Goal: Task Accomplishment & Management: Use online tool/utility

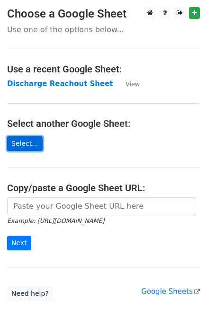
click at [30, 143] on link "Select..." at bounding box center [25, 143] width 36 height 15
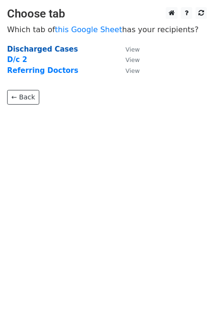
click at [43, 49] on strong "Discharged Cases" at bounding box center [42, 49] width 71 height 9
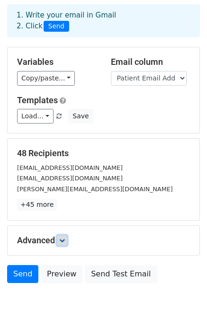
click at [63, 241] on icon at bounding box center [62, 241] width 6 height 6
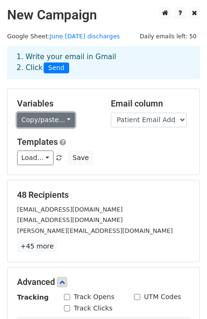
click at [55, 122] on link "Copy/paste..." at bounding box center [46, 120] width 58 height 15
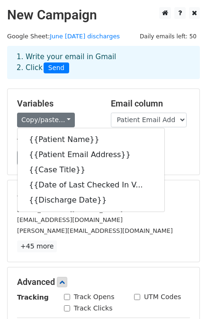
click at [172, 158] on div "Load... No templates saved Save" at bounding box center [103, 158] width 187 height 15
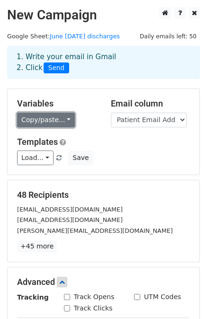
click at [58, 113] on link "Copy/paste..." at bounding box center [46, 120] width 58 height 15
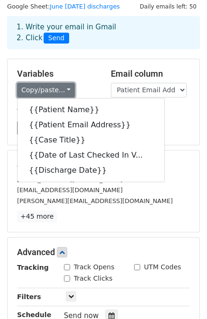
scroll to position [30, 0]
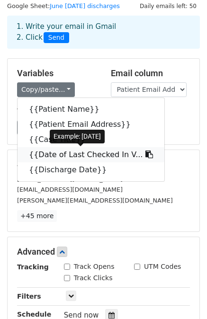
click at [76, 155] on link "{{Date of Last Checked In V..." at bounding box center [91, 154] width 147 height 15
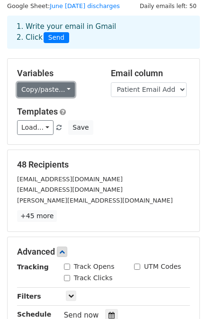
click at [58, 88] on link "Copy/paste..." at bounding box center [46, 89] width 58 height 15
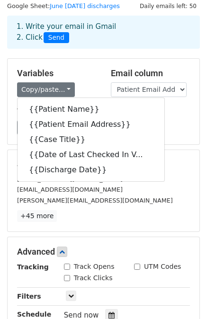
click at [155, 129] on div "Load... No templates saved Save" at bounding box center [103, 127] width 187 height 15
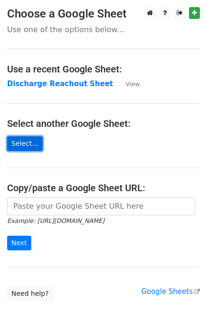
click at [18, 143] on link "Select..." at bounding box center [25, 143] width 36 height 15
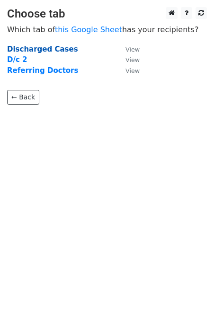
click at [40, 50] on strong "Discharged Cases" at bounding box center [42, 49] width 71 height 9
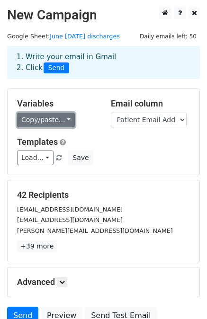
click at [62, 124] on link "Copy/paste..." at bounding box center [46, 120] width 58 height 15
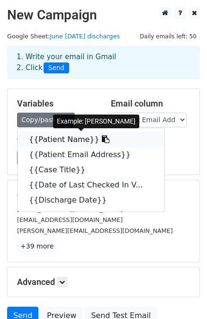
click at [64, 140] on link "{{Patient Name}}" at bounding box center [91, 139] width 147 height 15
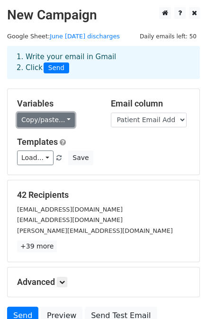
click at [55, 119] on link "Copy/paste..." at bounding box center [46, 120] width 58 height 15
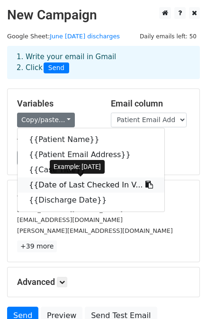
click at [93, 187] on link "{{Date of Last Checked In V..." at bounding box center [91, 185] width 147 height 15
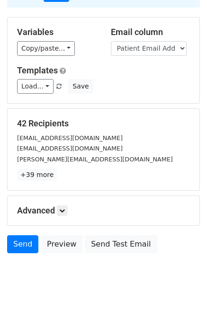
scroll to position [85, 0]
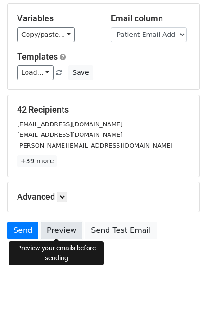
click at [69, 227] on link "Preview" at bounding box center [62, 231] width 42 height 18
click at [57, 234] on link "Preview" at bounding box center [62, 231] width 42 height 18
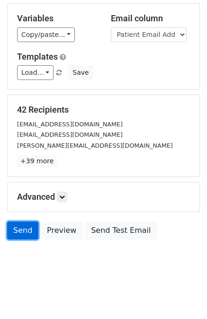
click at [25, 231] on link "Send" at bounding box center [22, 231] width 31 height 18
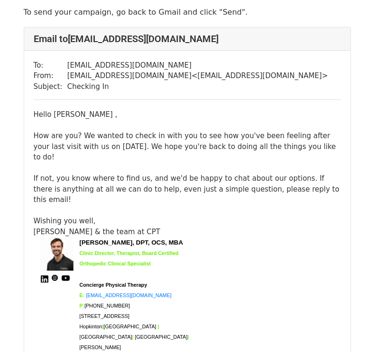
scroll to position [66, 0]
